Goal: Task Accomplishment & Management: Manage account settings

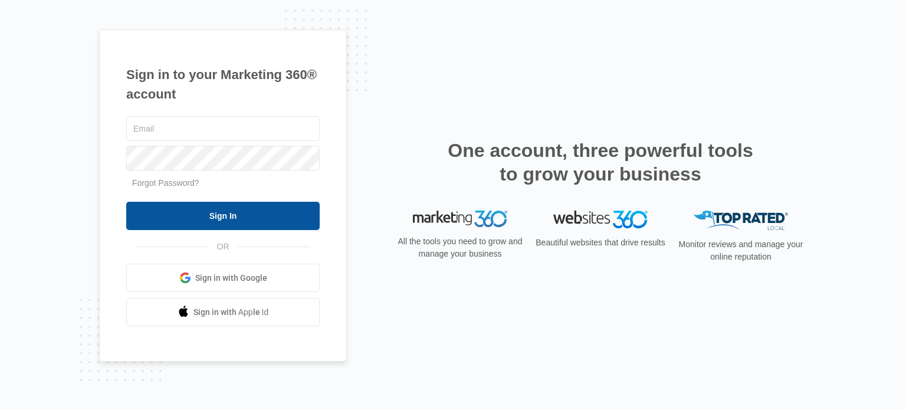
type input "[EMAIL_ADDRESS][DOMAIN_NAME]"
click at [162, 222] on input "Sign In" at bounding box center [222, 216] width 193 height 28
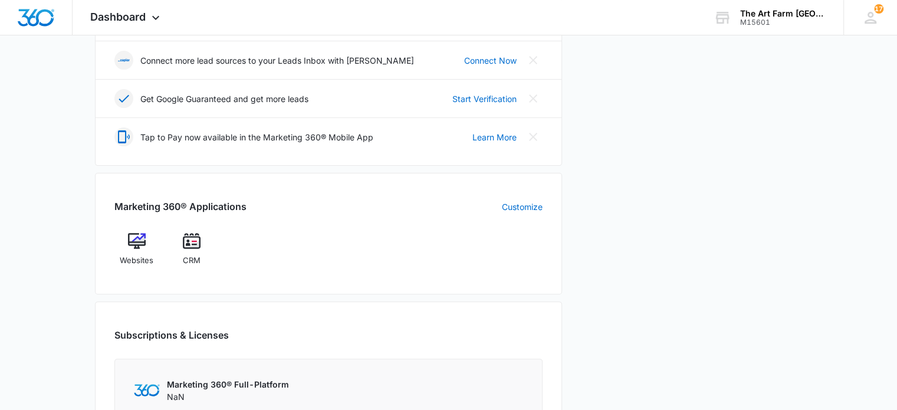
scroll to position [328, 0]
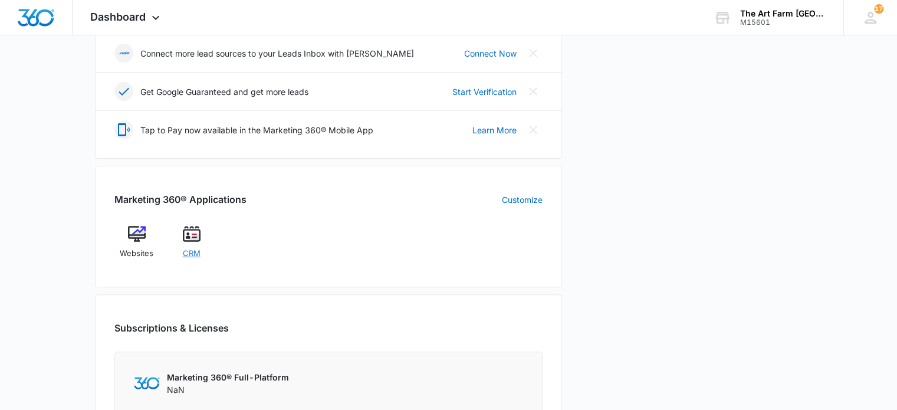
click at [192, 249] on span "CRM" at bounding box center [192, 254] width 18 height 12
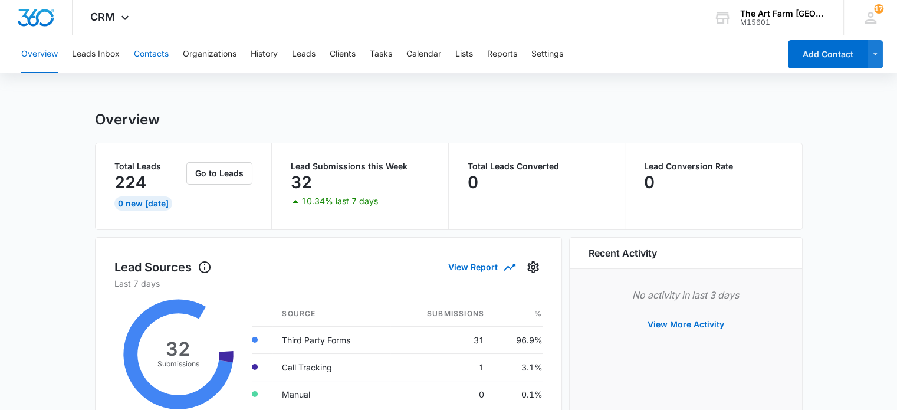
click at [152, 51] on button "Contacts" at bounding box center [151, 54] width 35 height 38
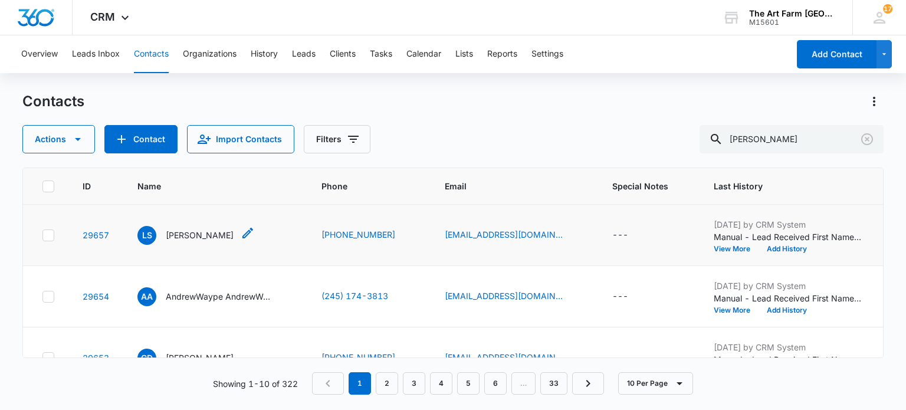
click at [189, 236] on p "[PERSON_NAME]" at bounding box center [200, 235] width 68 height 12
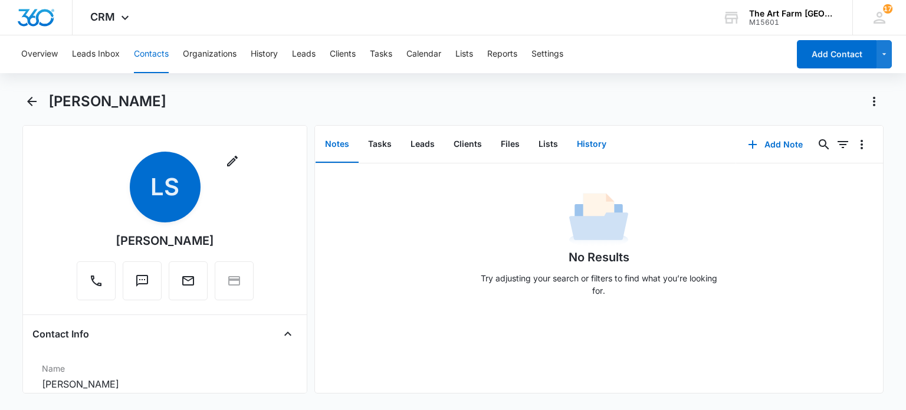
click at [590, 150] on button "History" at bounding box center [591, 144] width 48 height 37
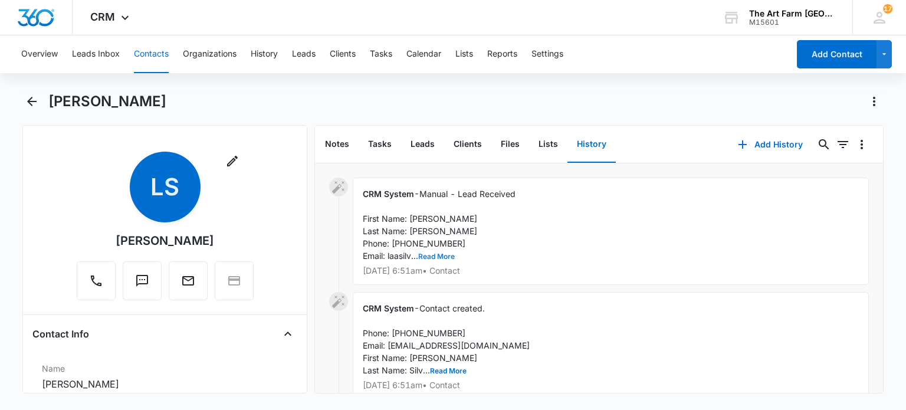
click at [440, 253] on button "Read More" at bounding box center [436, 256] width 37 height 7
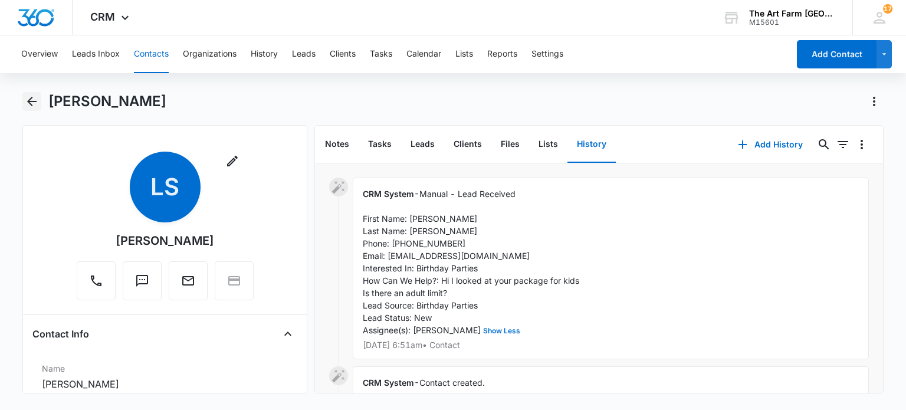
click at [31, 106] on icon "Back" at bounding box center [32, 101] width 14 height 14
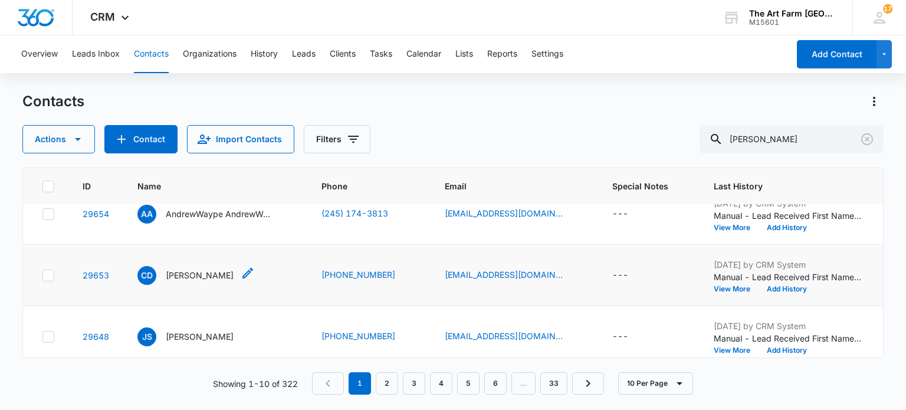
scroll to position [91, 0]
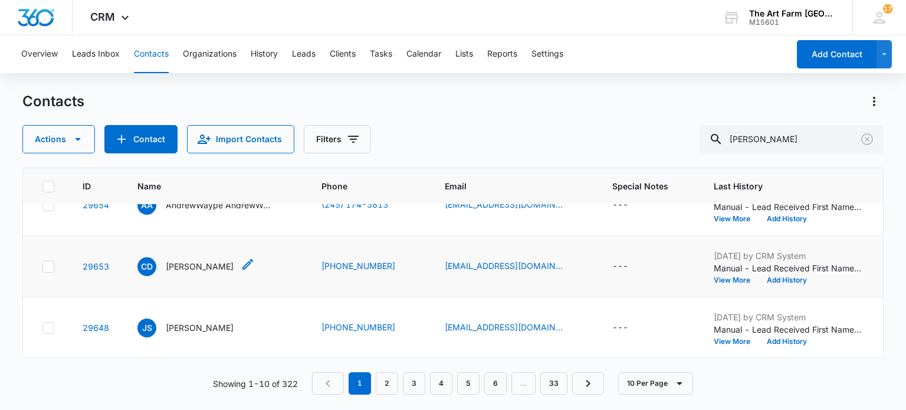
click at [219, 268] on p "[PERSON_NAME]" at bounding box center [200, 266] width 68 height 12
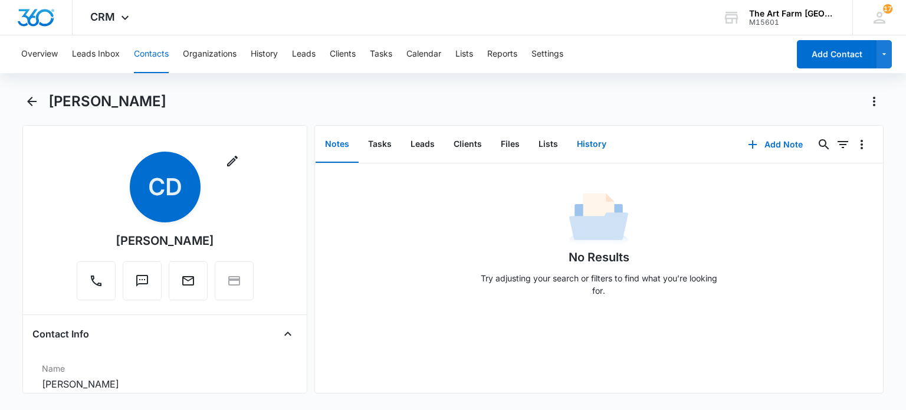
click at [595, 143] on button "History" at bounding box center [591, 144] width 48 height 37
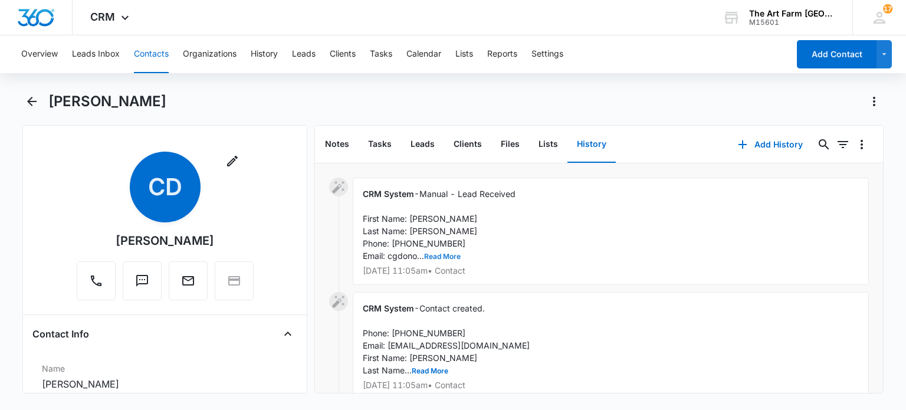
click at [440, 256] on button "Read More" at bounding box center [442, 256] width 37 height 7
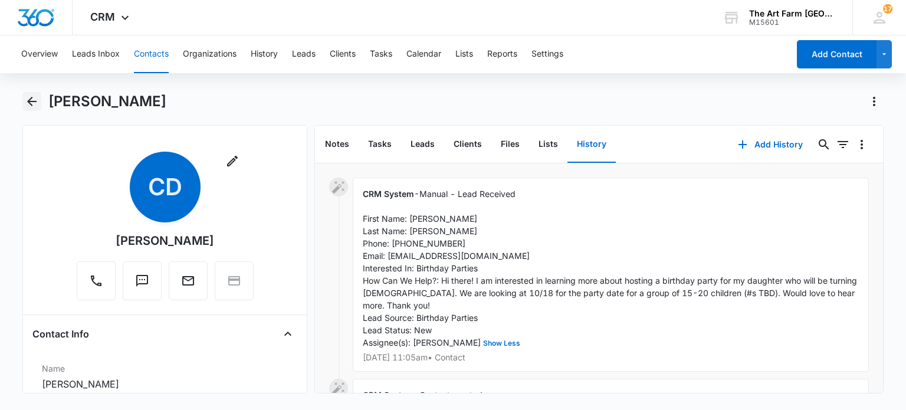
click at [32, 103] on icon "Back" at bounding box center [32, 101] width 14 height 14
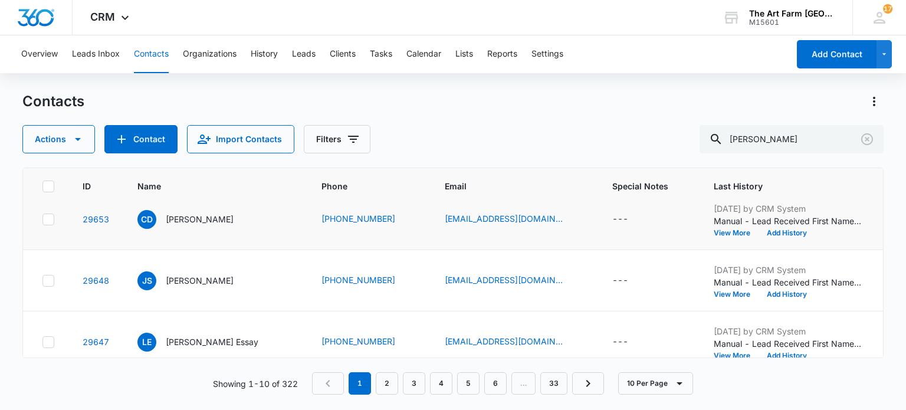
scroll to position [149, 0]
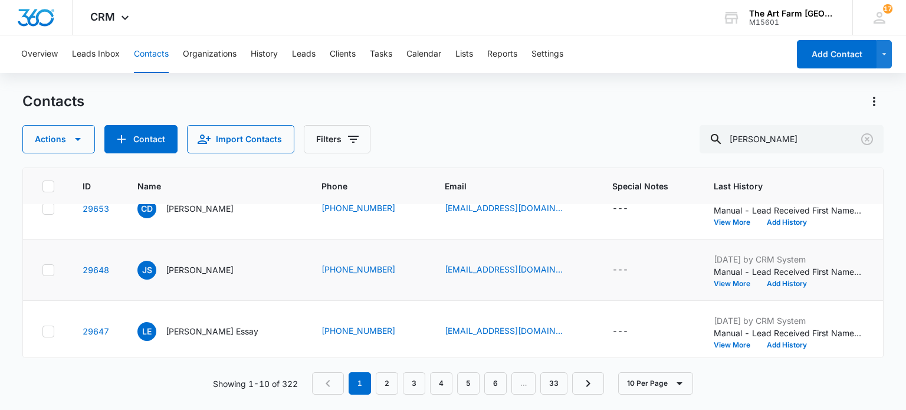
click at [205, 273] on p "[PERSON_NAME]" at bounding box center [200, 270] width 68 height 12
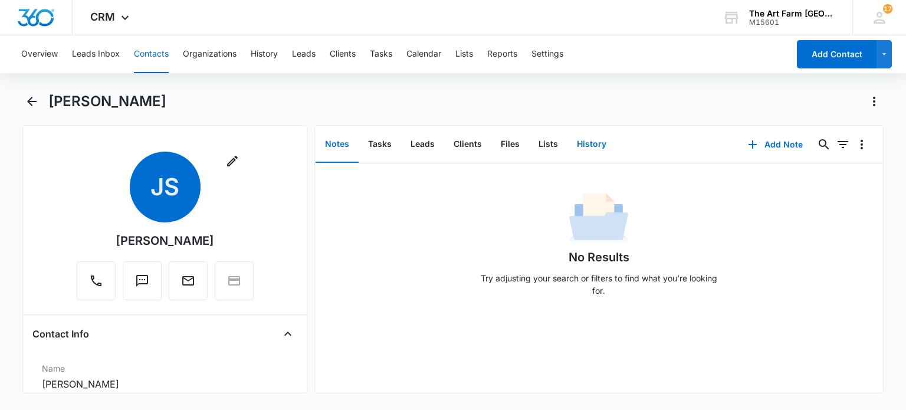
click at [589, 146] on button "History" at bounding box center [591, 144] width 48 height 37
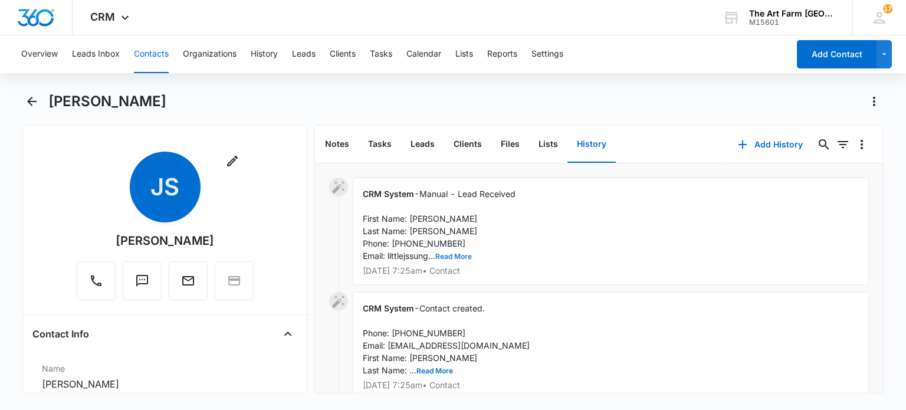
click at [453, 258] on button "Read More" at bounding box center [453, 256] width 37 height 7
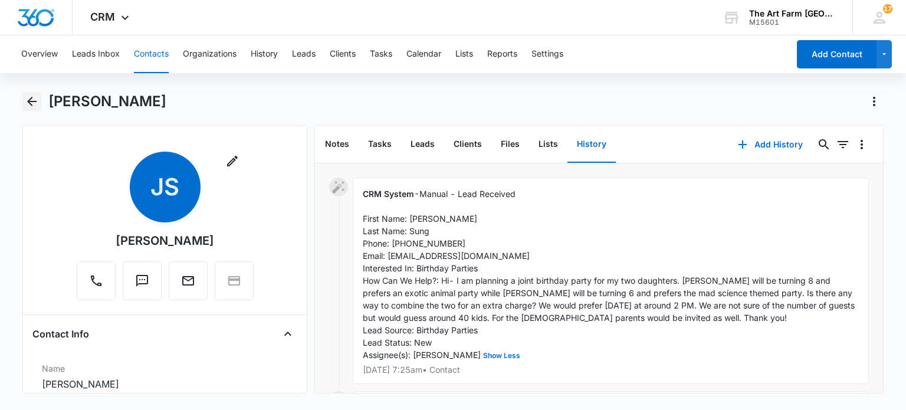
click at [34, 103] on icon "Back" at bounding box center [32, 101] width 14 height 14
